Goal: Task Accomplishment & Management: Manage account settings

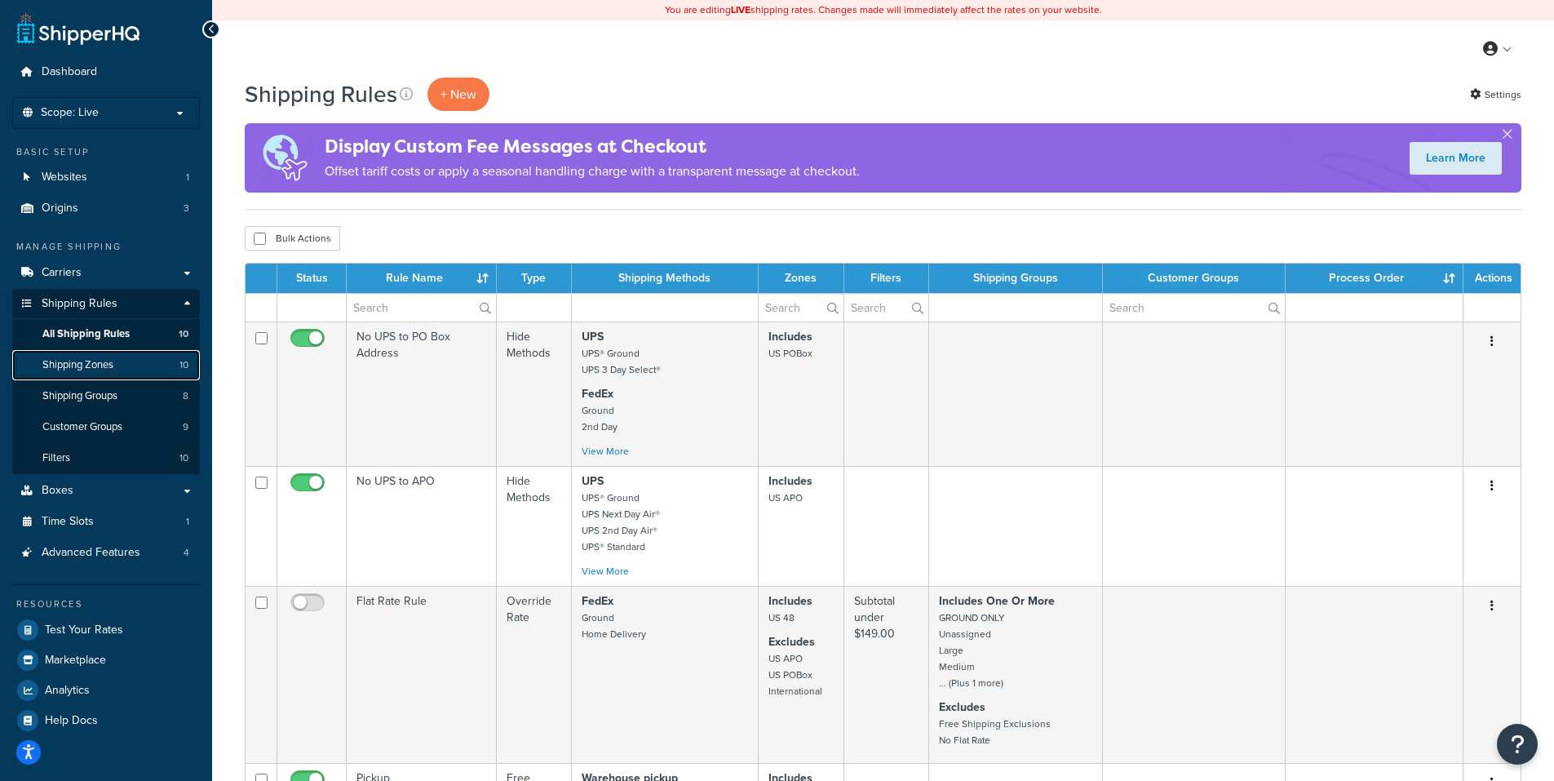
click at [104, 358] on span "Shipping Zones" at bounding box center [77, 365] width 71 height 14
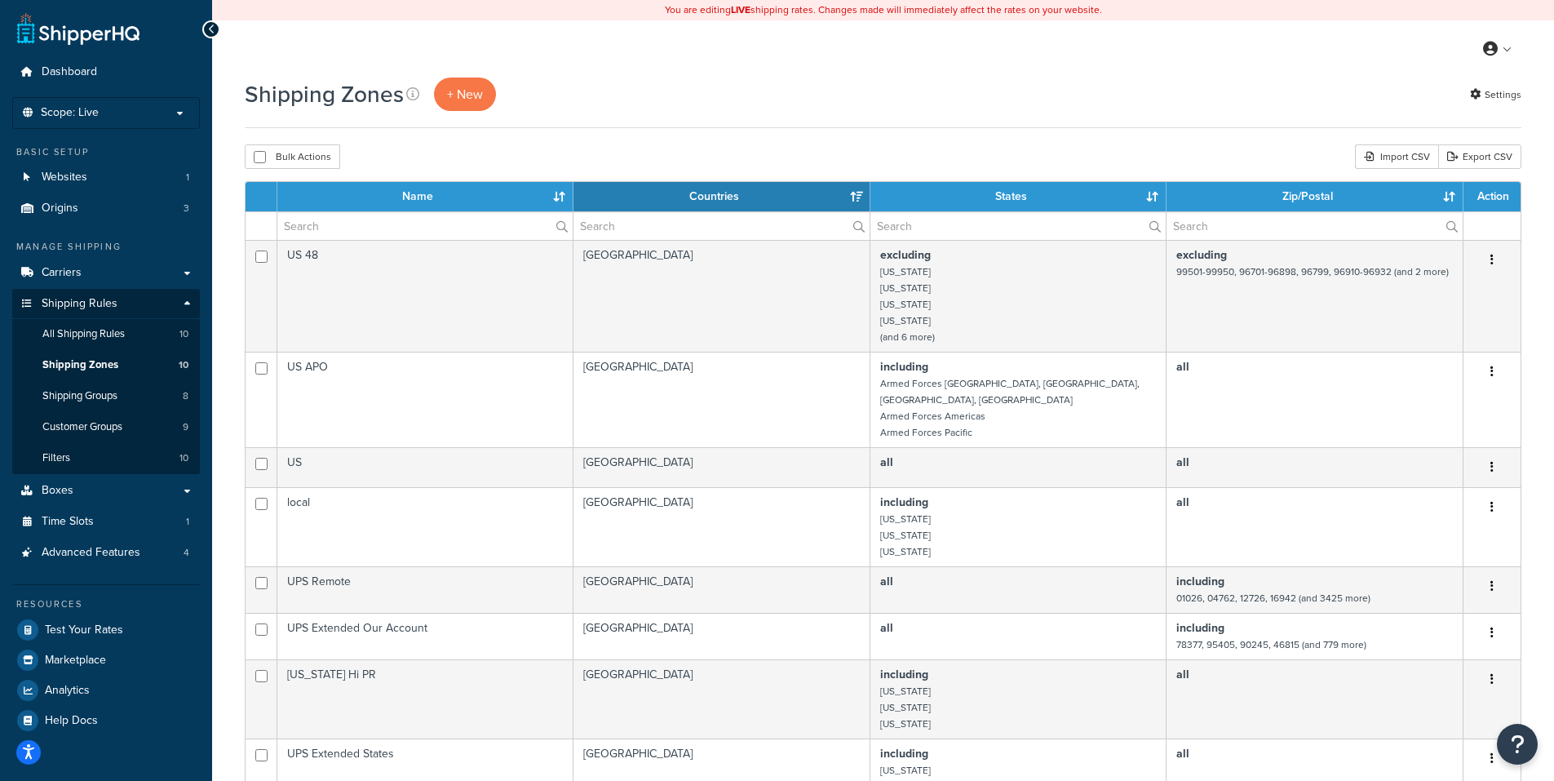
select select "15"
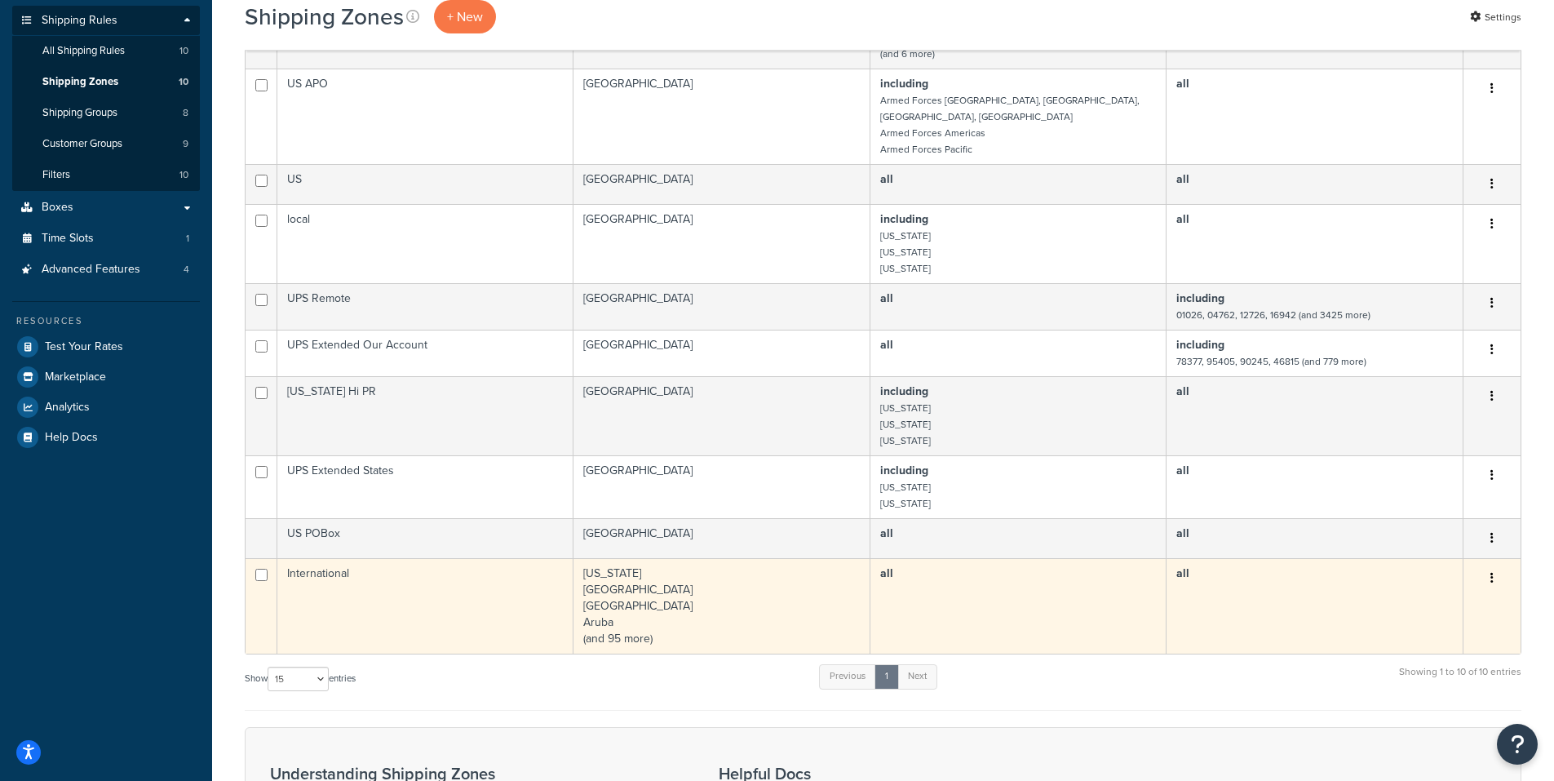
scroll to position [408, 0]
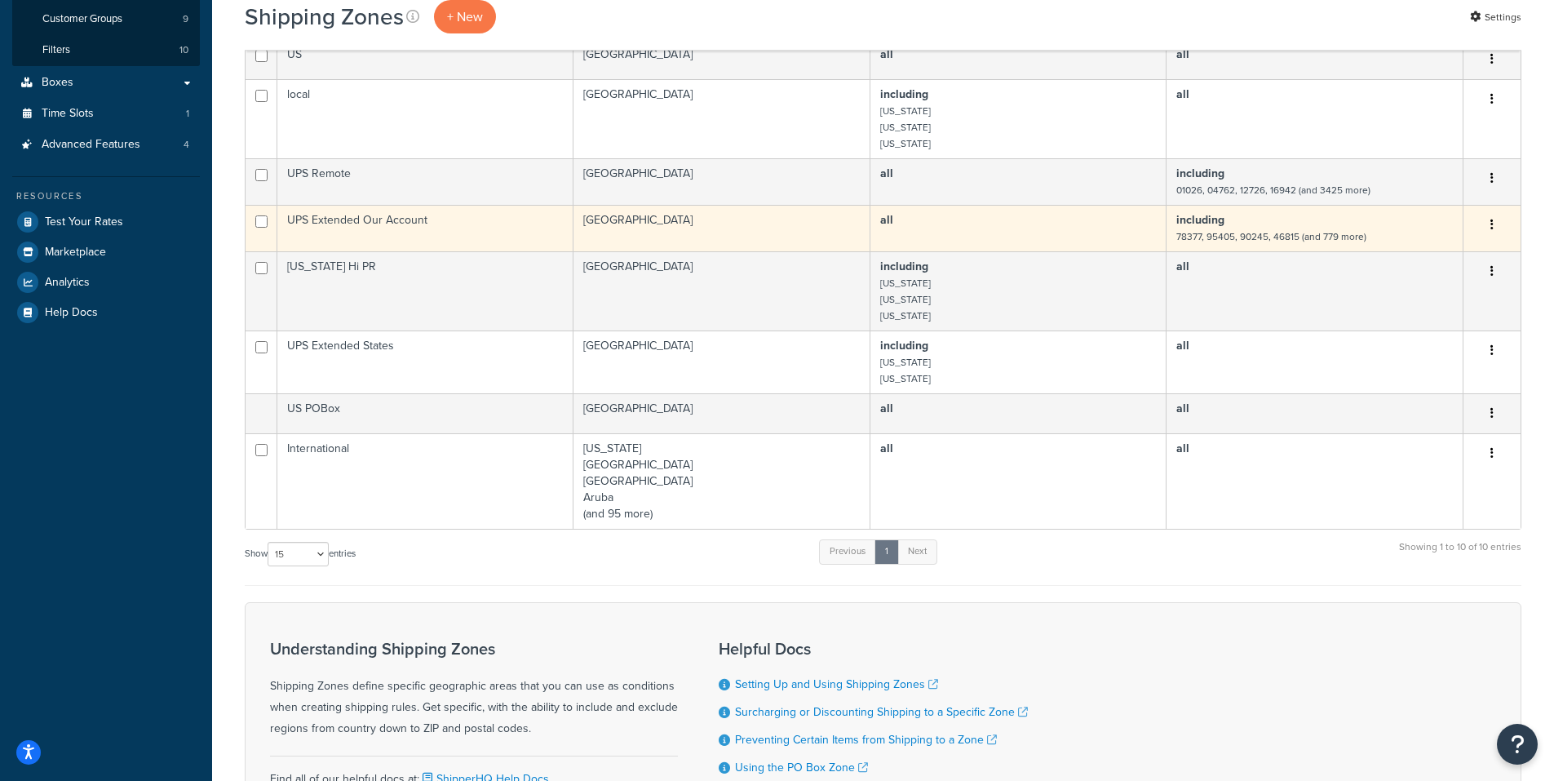
click at [1493, 219] on icon "button" at bounding box center [1492, 224] width 3 height 11
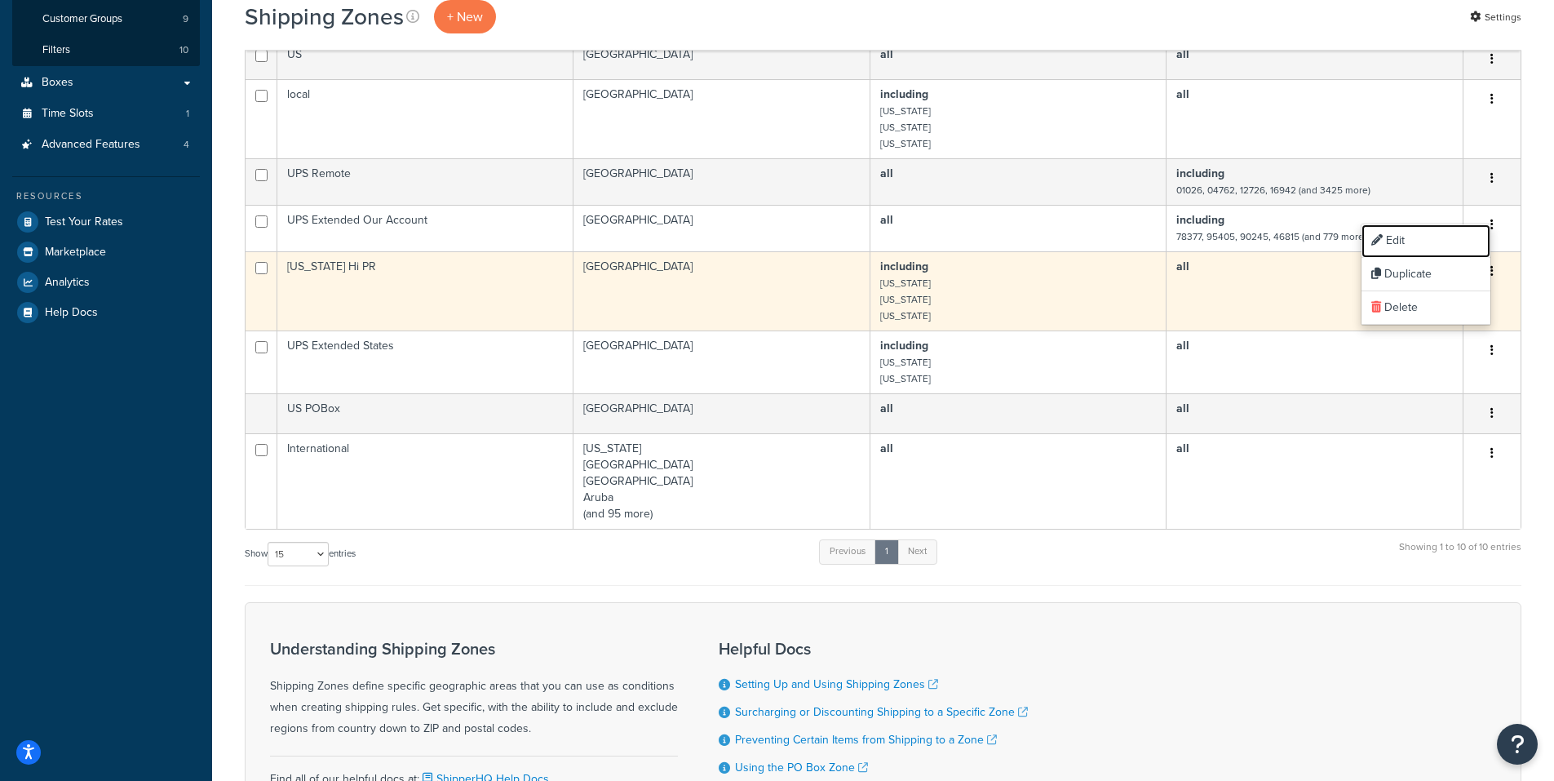
click at [1396, 235] on link "Edit" at bounding box center [1426, 240] width 129 height 33
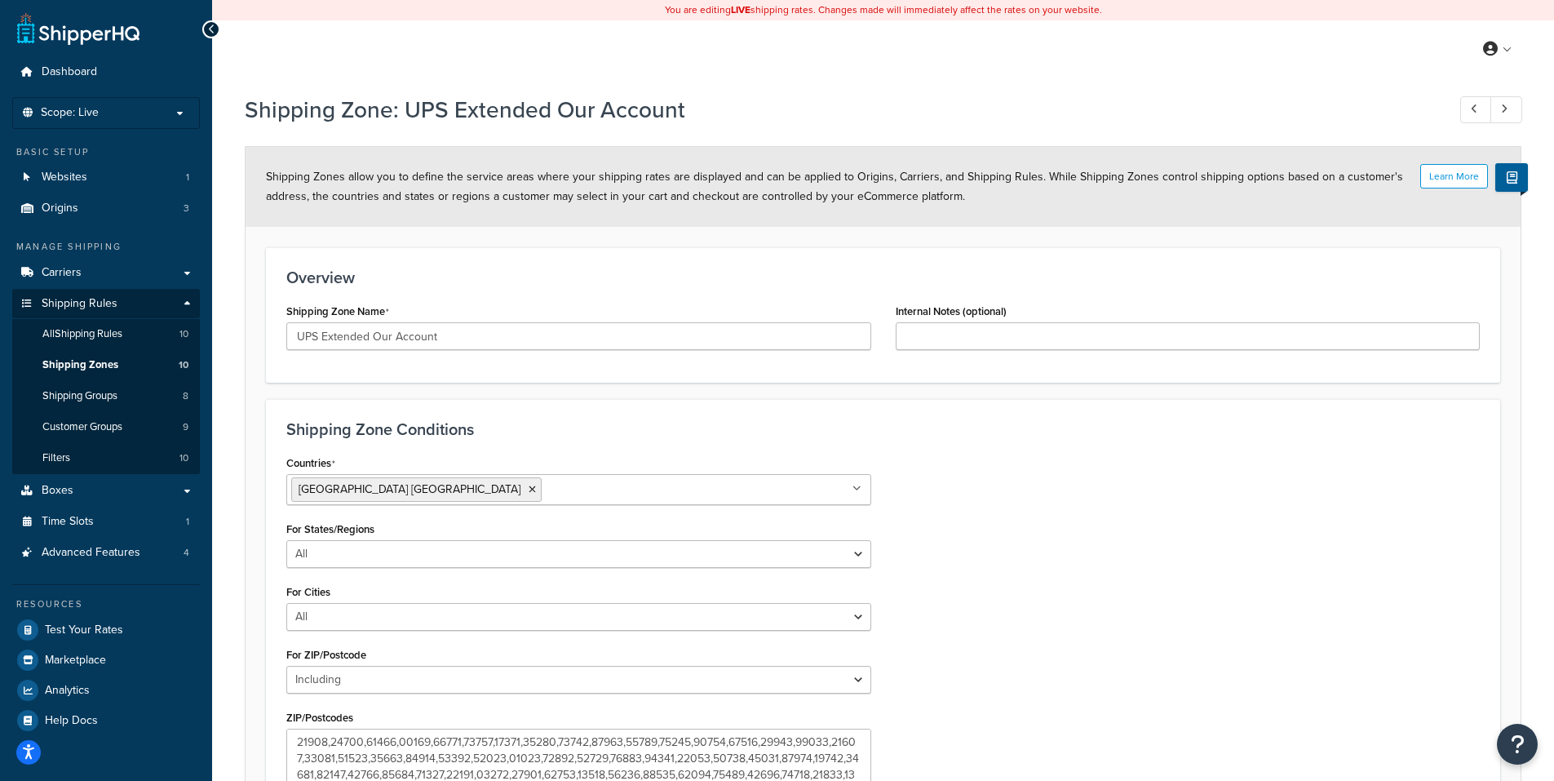
select select "including"
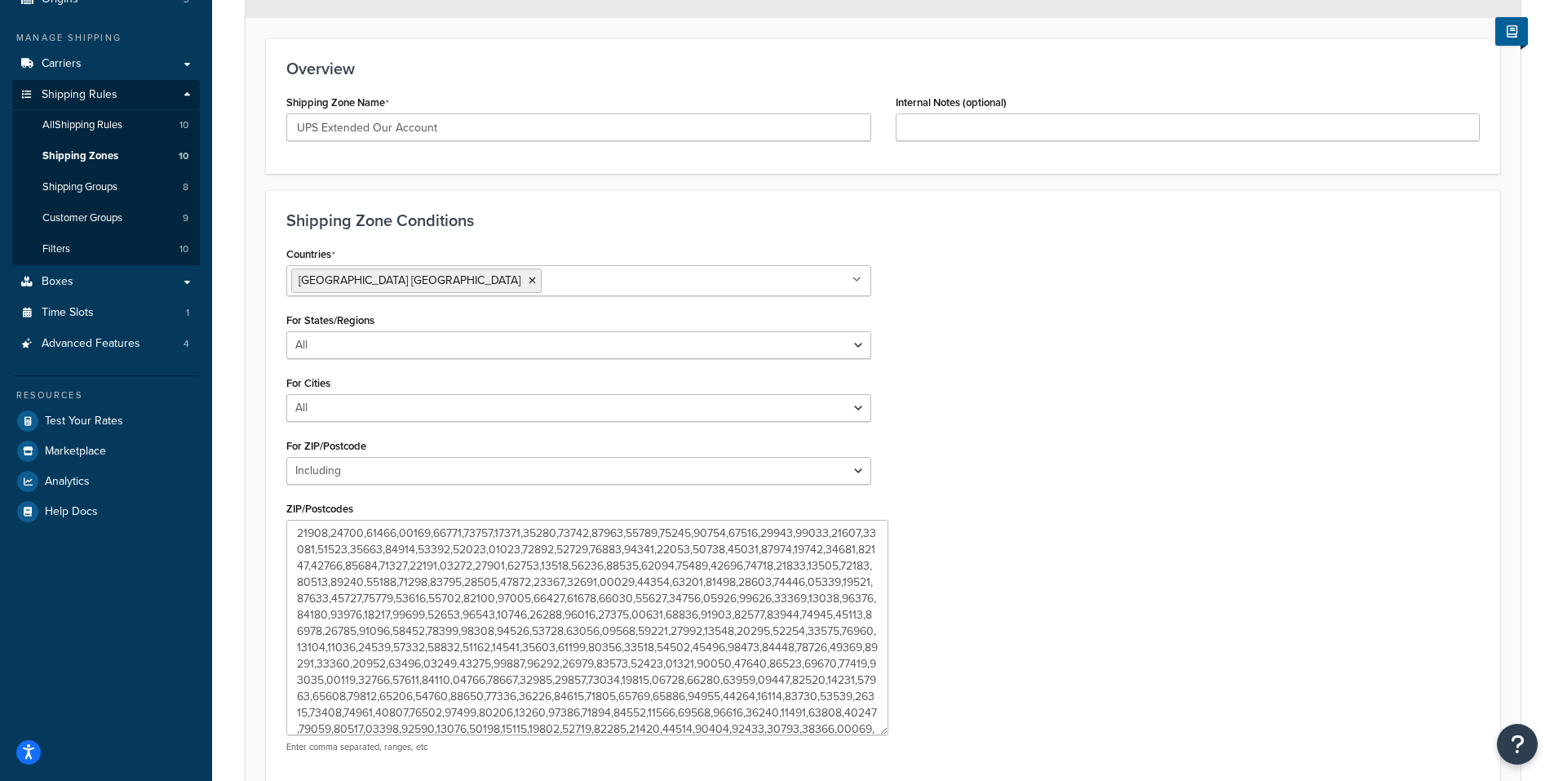
drag, startPoint x: 863, startPoint y: 576, endPoint x: 887, endPoint y: 753, distance: 178.6
click at [887, 735] on textarea "ZIP/Postcodes" at bounding box center [587, 627] width 602 height 215
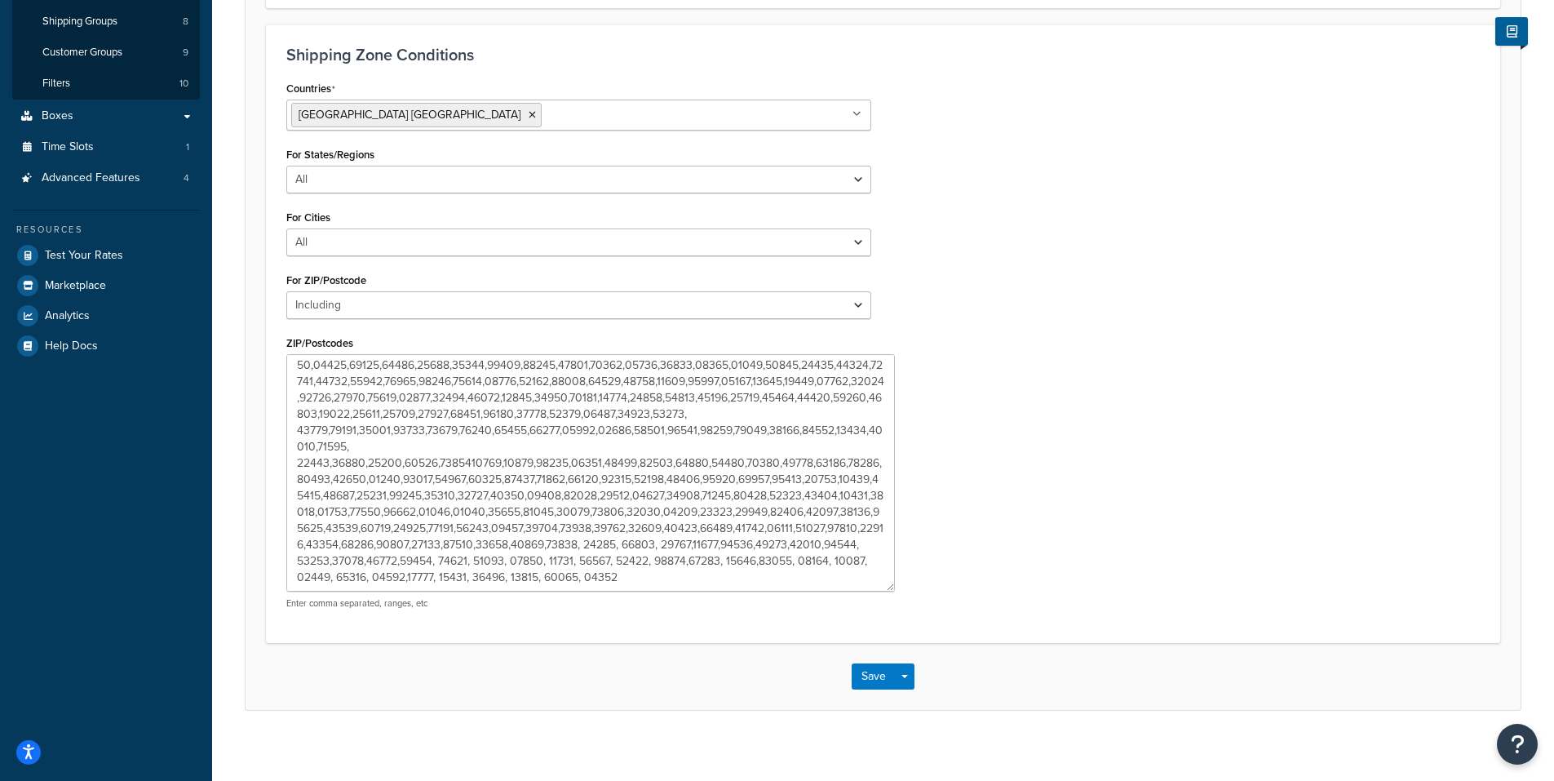
scroll to position [386, 0]
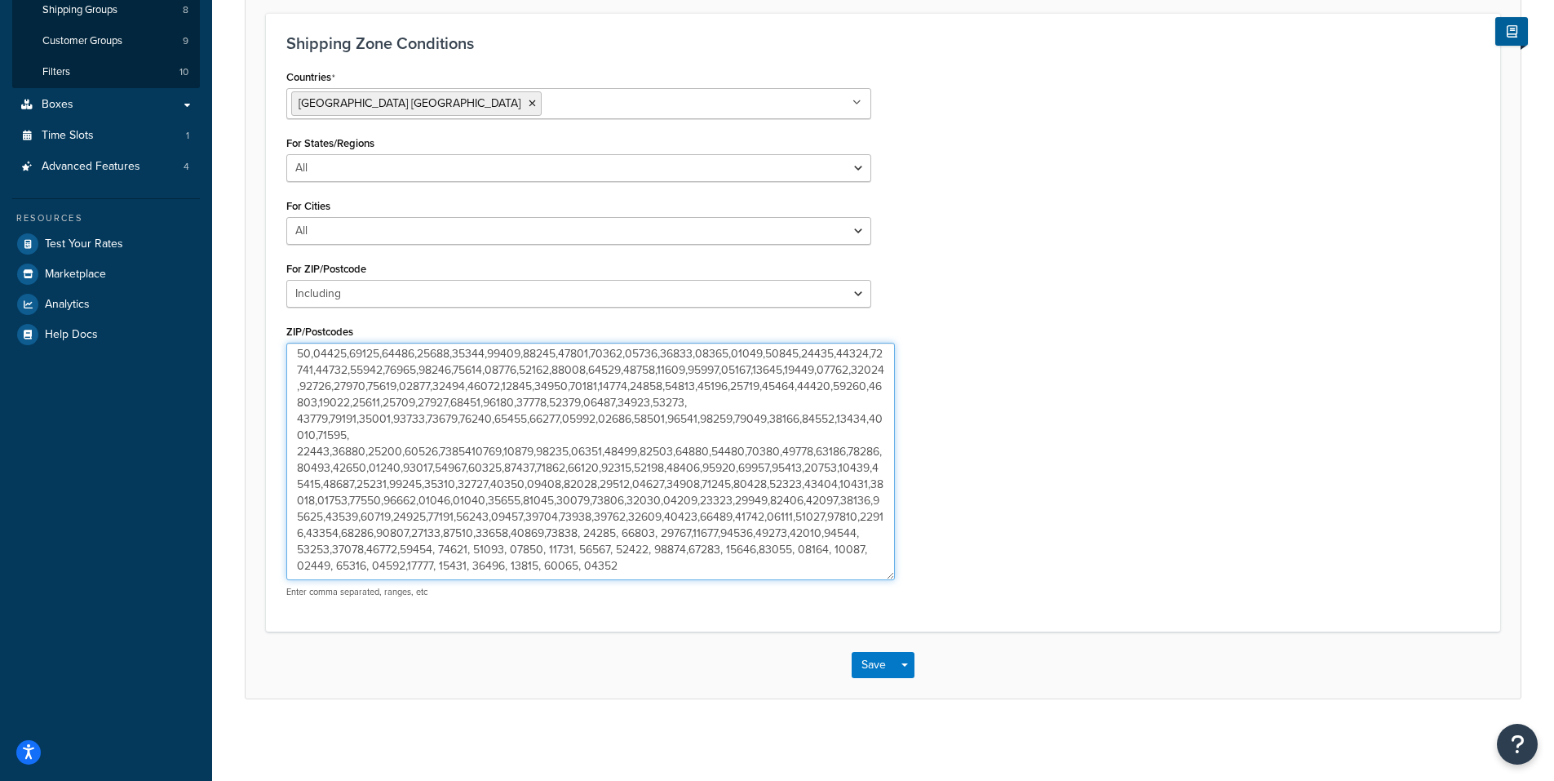
click at [852, 565] on textarea "ZIP/Postcodes" at bounding box center [590, 461] width 609 height 237
type textarea "78377,95405,90245,46815,76426,94928,93245,98387,36863,69045,69025,91737,77371,6…"
click at [874, 660] on button "Save" at bounding box center [874, 665] width 44 height 26
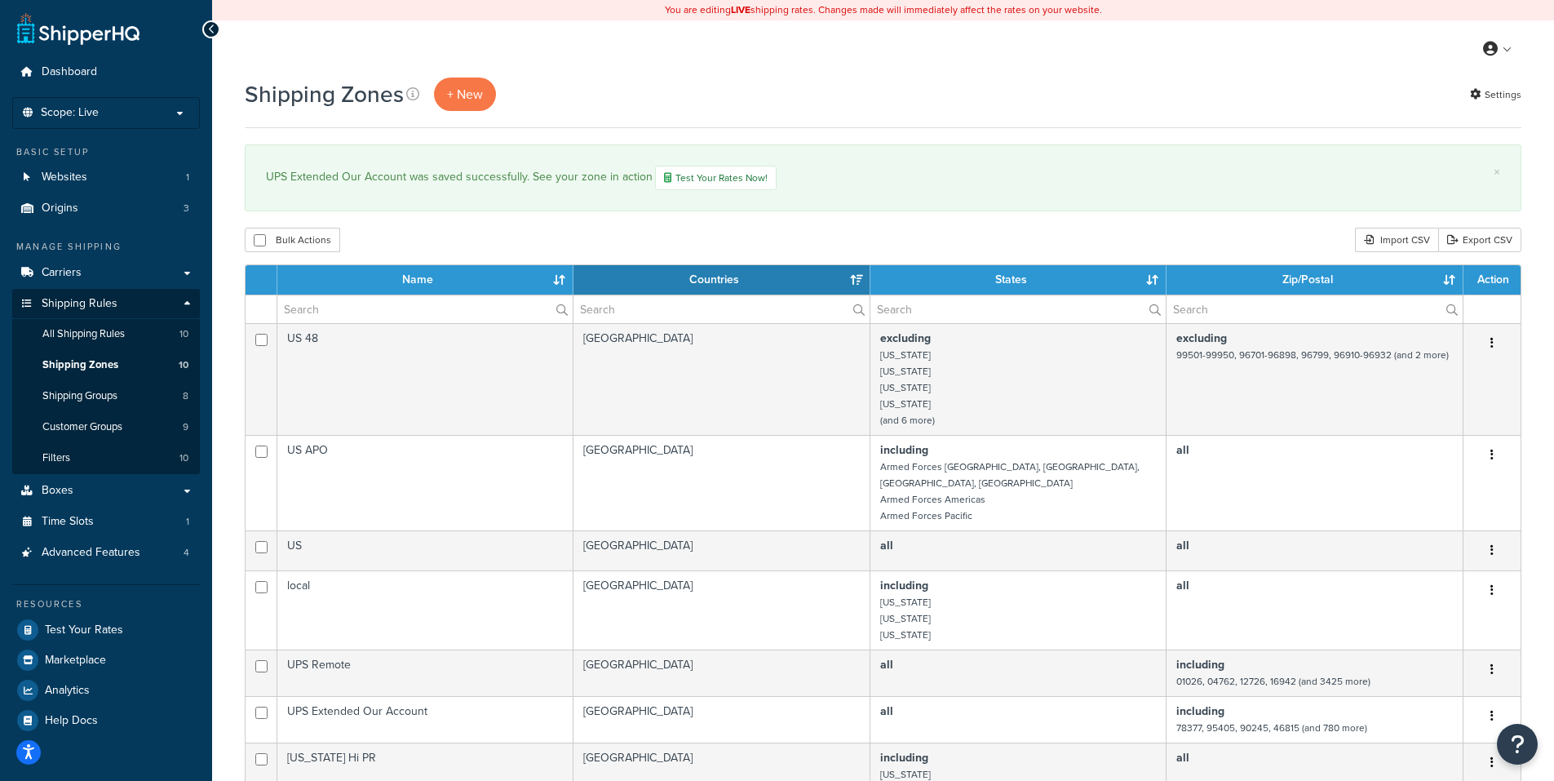
select select "15"
